Goal: Transaction & Acquisition: Subscribe to service/newsletter

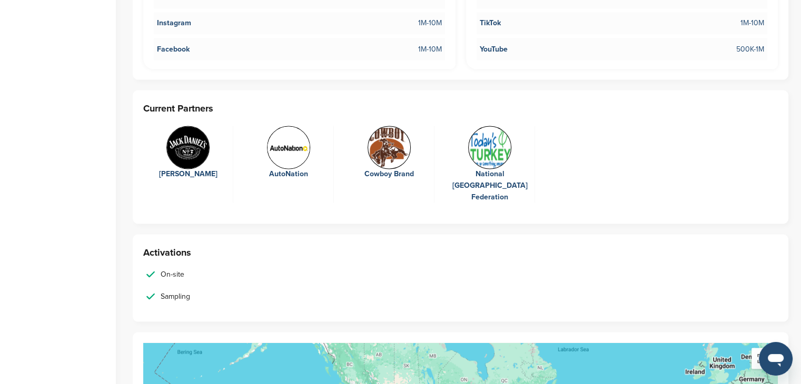
scroll to position [1955, 0]
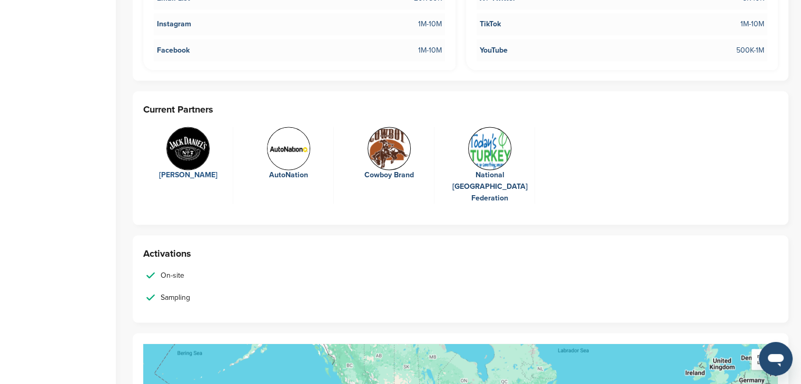
click at [178, 136] on img at bounding box center [187, 148] width 43 height 43
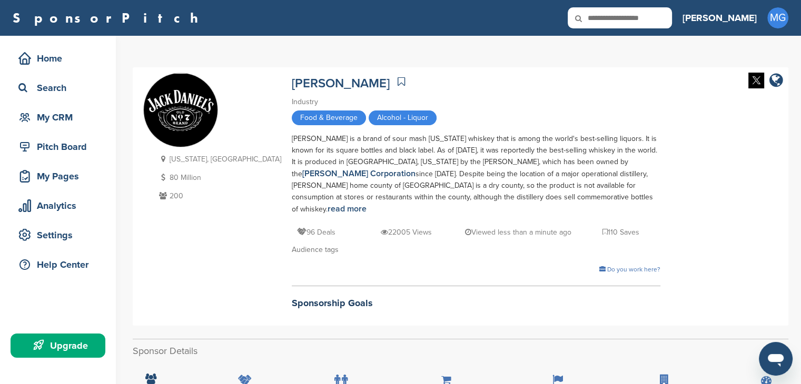
click at [45, 347] on icon at bounding box center [39, 346] width 13 height 13
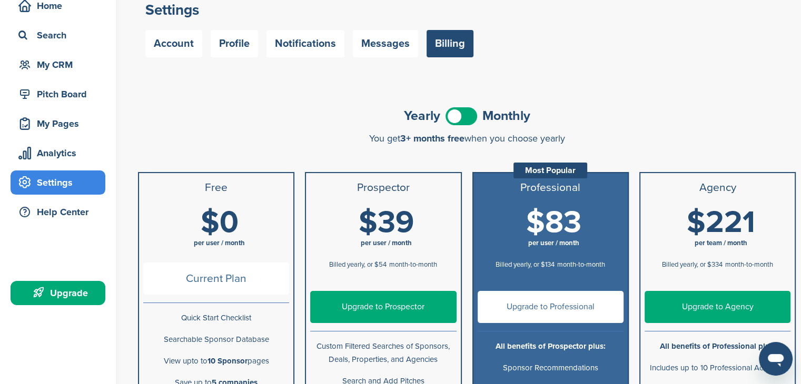
scroll to position [53, 0]
click at [457, 118] on span at bounding box center [461, 116] width 32 height 18
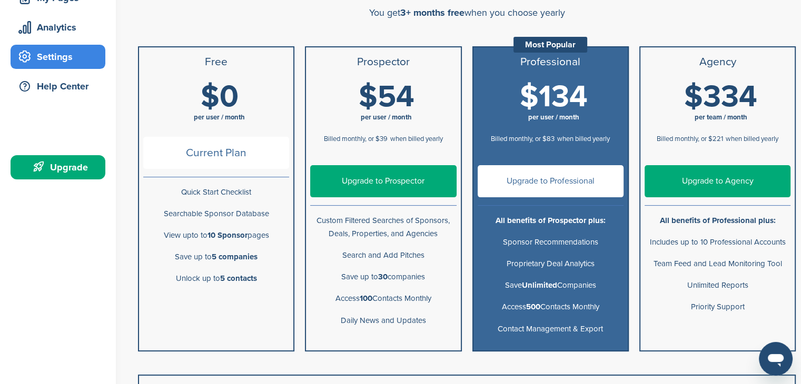
scroll to position [211, 0]
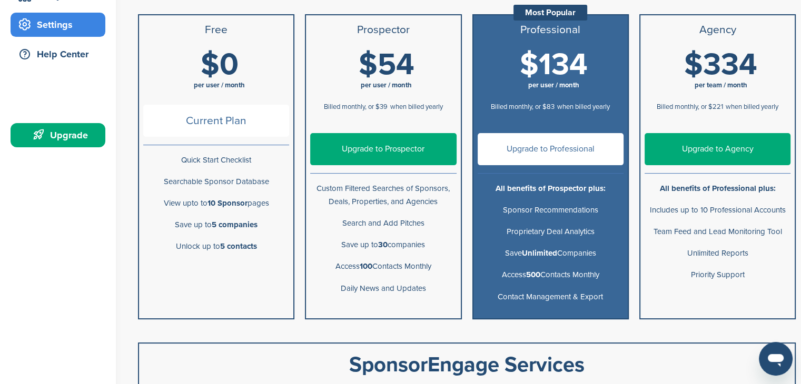
click at [541, 144] on link "Upgrade to Professional" at bounding box center [550, 149] width 146 height 32
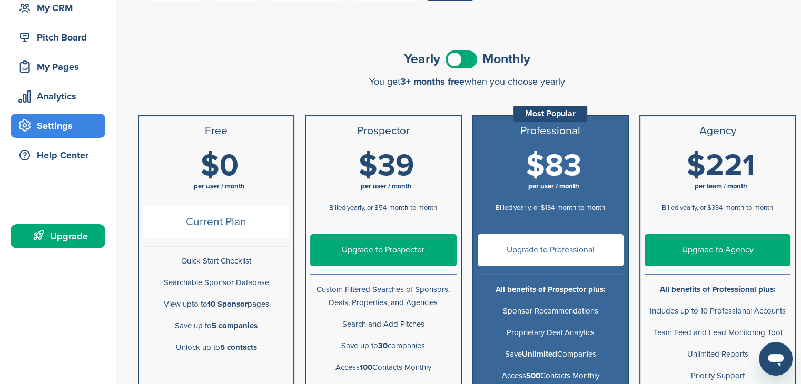
scroll to position [105, 0]
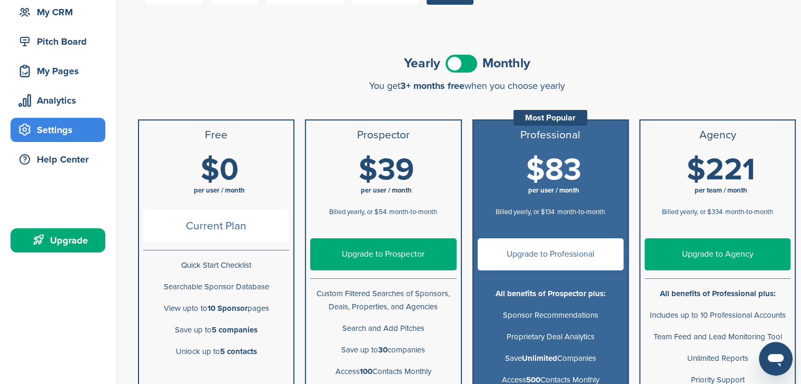
click at [472, 71] on label at bounding box center [461, 64] width 32 height 18
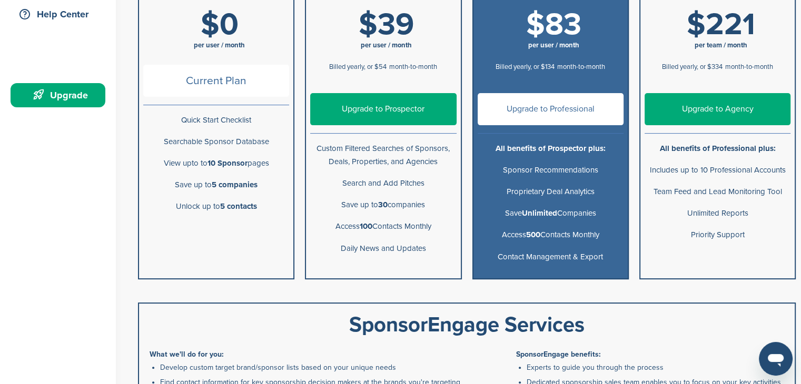
scroll to position [263, 0]
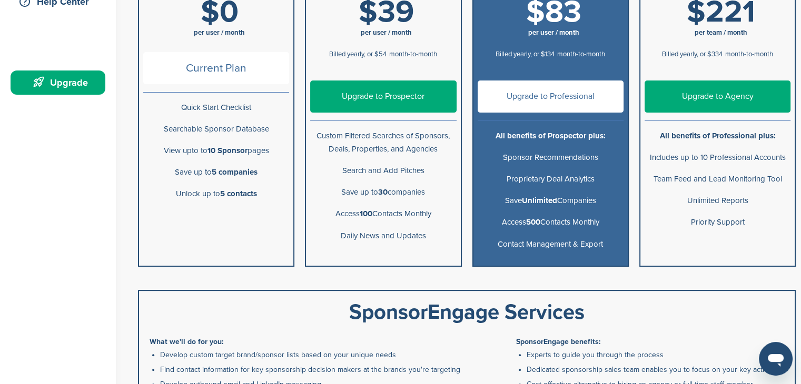
click at [564, 104] on link "Upgrade to Professional" at bounding box center [550, 97] width 146 height 32
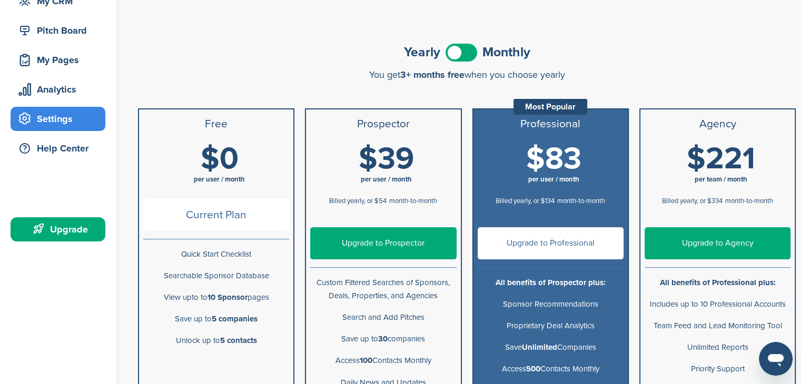
scroll to position [105, 0]
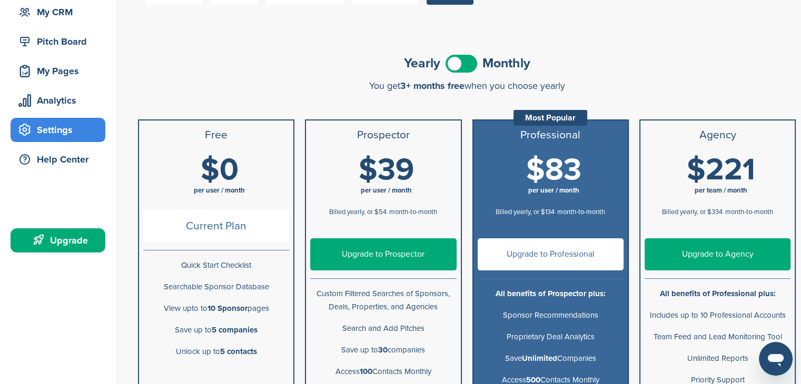
click at [461, 62] on span at bounding box center [461, 64] width 32 height 18
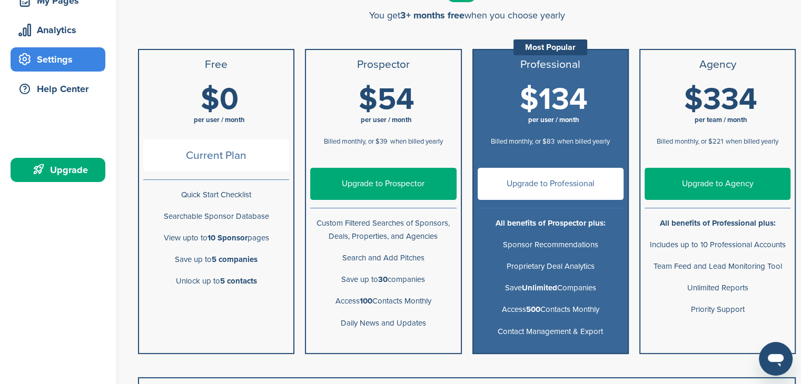
scroll to position [158, 0]
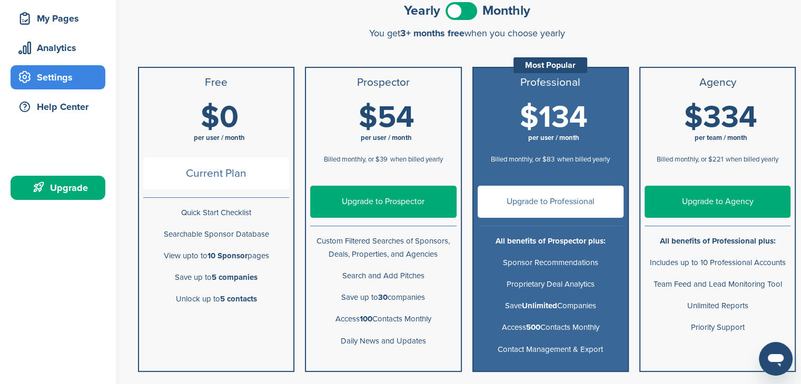
click at [461, 13] on span at bounding box center [461, 11] width 32 height 18
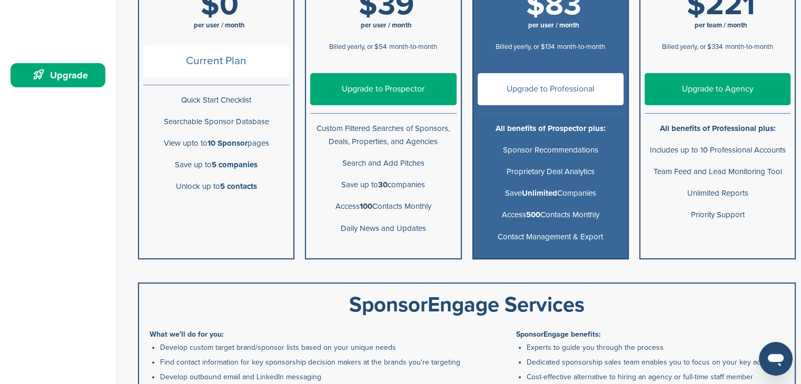
scroll to position [316, 0]
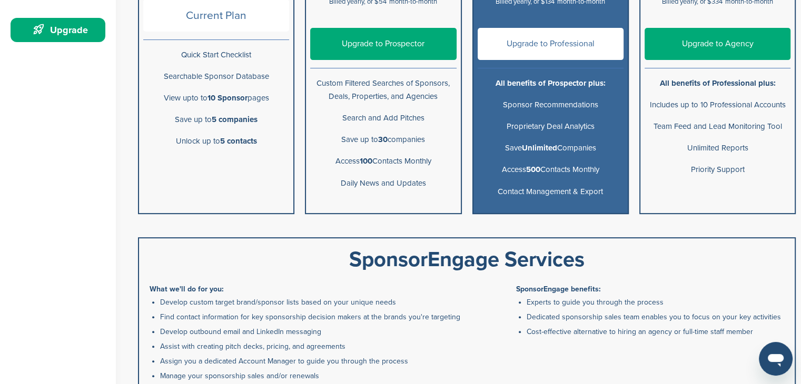
click at [514, 35] on link "Upgrade to Professional" at bounding box center [550, 44] width 146 height 32
